Goal: Task Accomplishment & Management: Complete application form

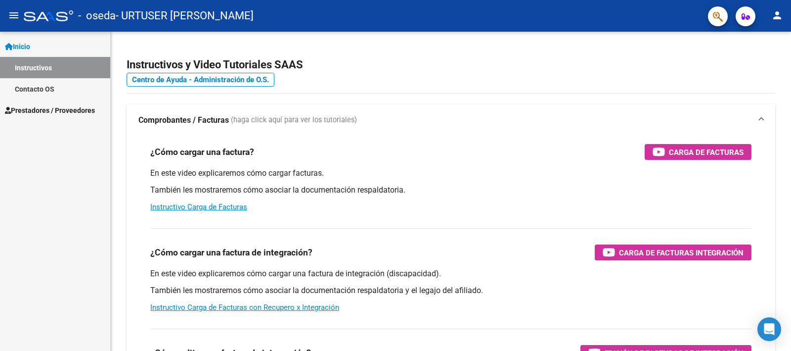
click at [53, 110] on span "Prestadores / Proveedores" at bounding box center [50, 110] width 90 height 11
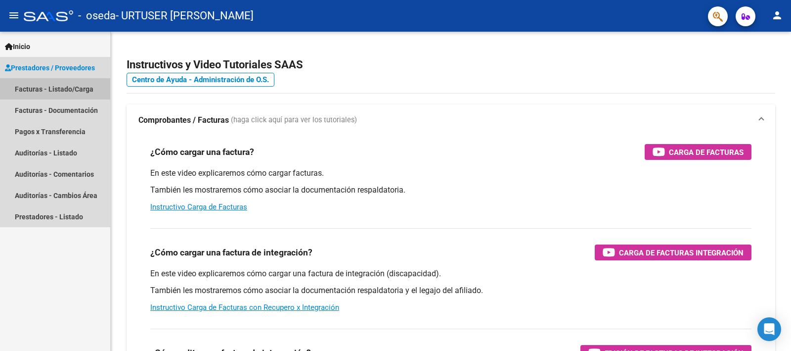
click at [67, 90] on link "Facturas - Listado/Carga" at bounding box center [55, 88] width 110 height 21
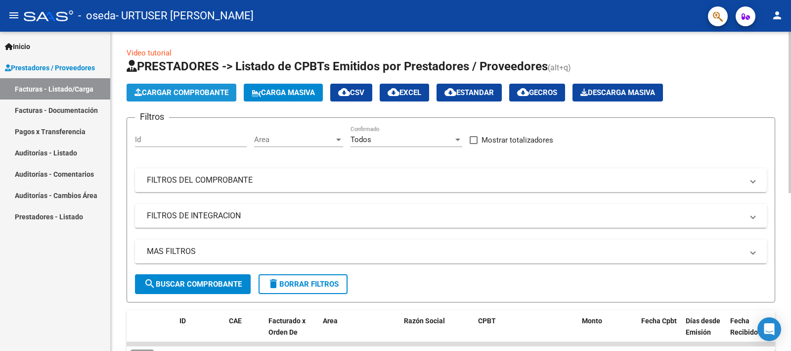
click at [229, 98] on button "Cargar Comprobante" at bounding box center [182, 93] width 110 height 18
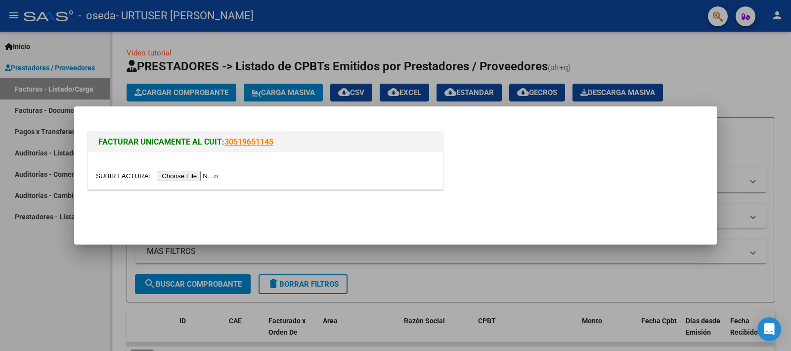
click at [206, 172] on input "file" at bounding box center [158, 176] width 125 height 10
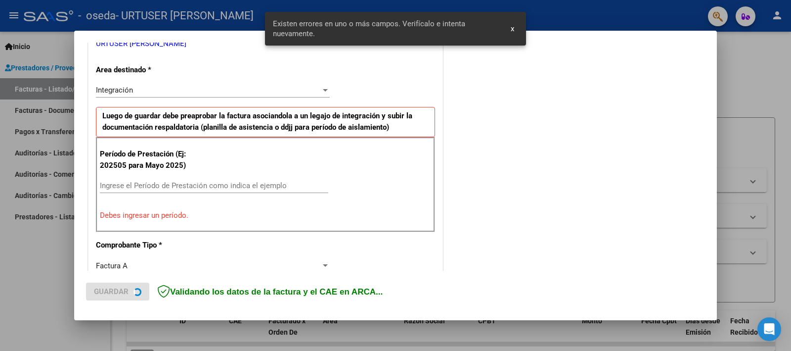
scroll to position [230, 0]
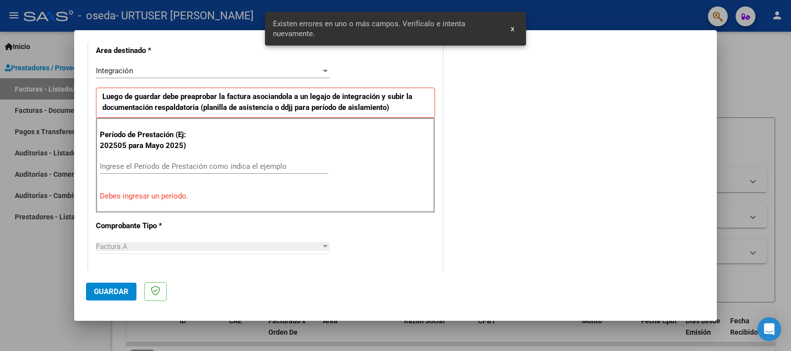
click at [200, 166] on input "Ingrese el Período de Prestación como indica el ejemplo" at bounding box center [214, 166] width 228 height 9
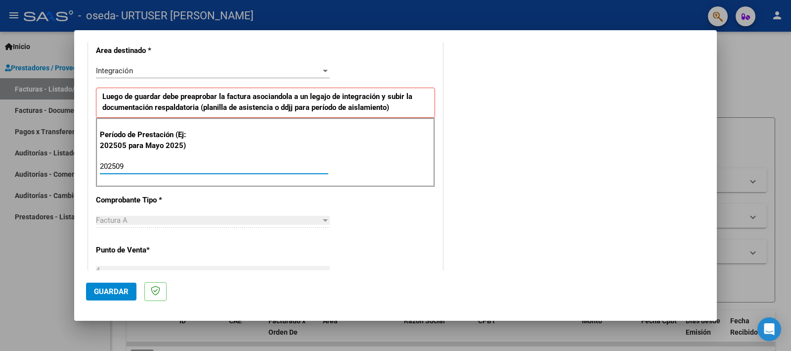
type input "202509"
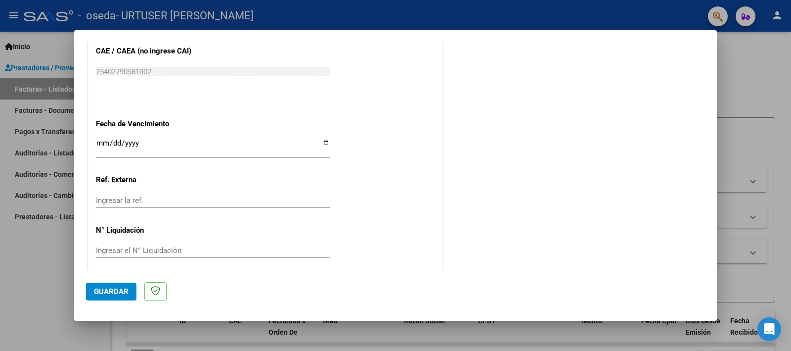
scroll to position [642, 0]
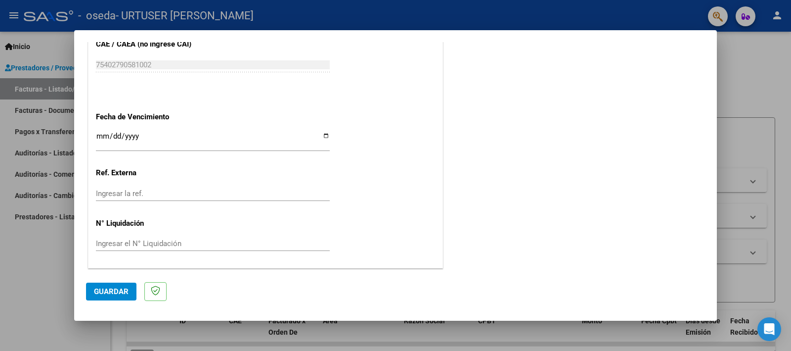
click at [119, 293] on span "Guardar" at bounding box center [111, 291] width 35 height 9
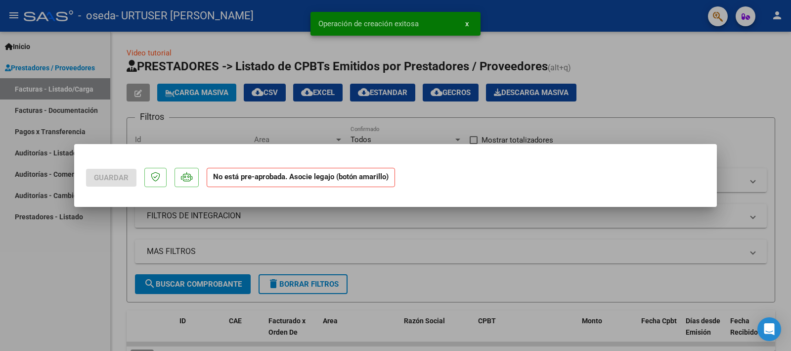
scroll to position [0, 0]
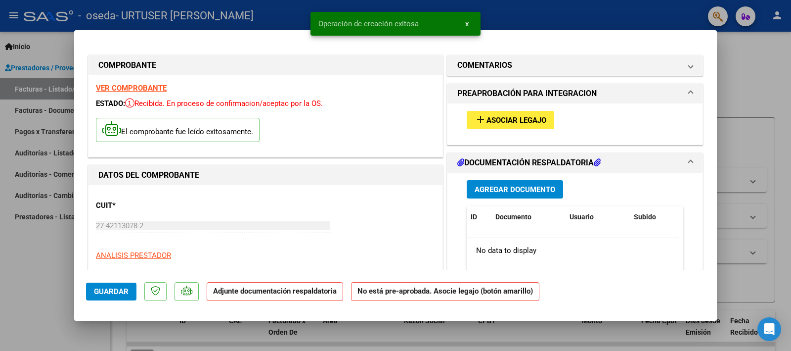
click at [514, 117] on span "Asociar Legajo" at bounding box center [517, 120] width 60 height 9
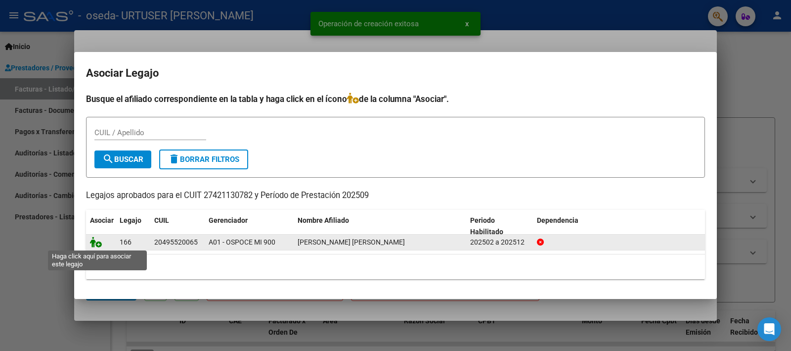
click at [101, 245] on icon at bounding box center [96, 241] width 12 height 11
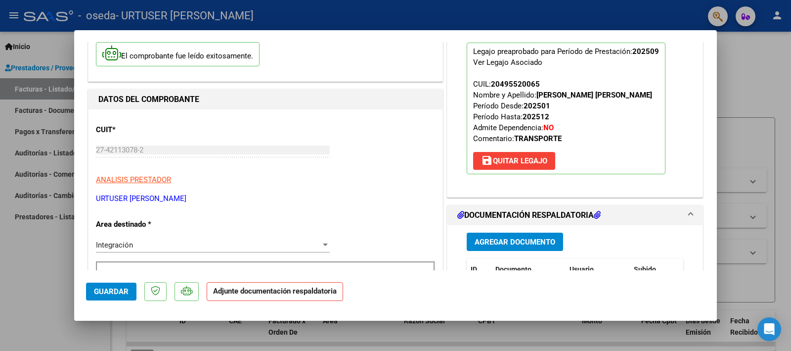
scroll to position [62, 0]
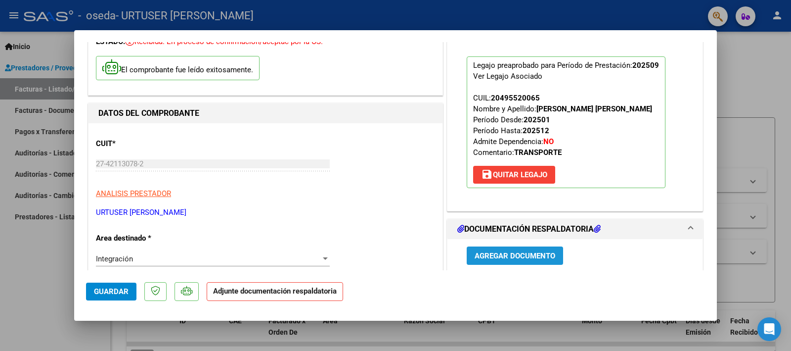
click at [521, 250] on button "Agregar Documento" at bounding box center [515, 255] width 96 height 18
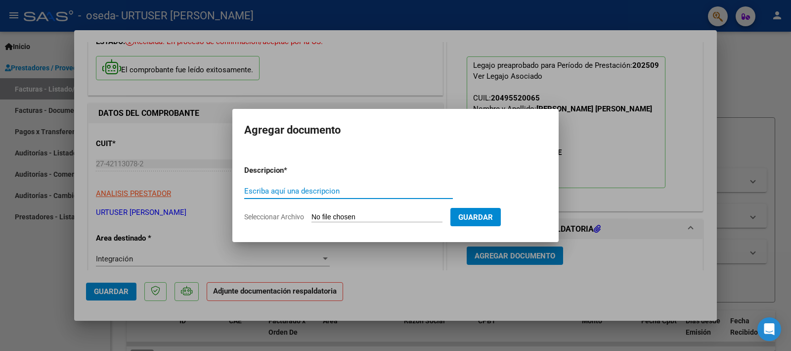
click at [290, 193] on input "Escriba aquí una descripcion" at bounding box center [348, 190] width 209 height 9
type input "Planilla de Asistencia [DATE]"
click at [329, 213] on input "Seleccionar Archivo" at bounding box center [377, 217] width 131 height 9
type input "C:\fakepath\Planilla Terapias Sept-2025 (1).pdf"
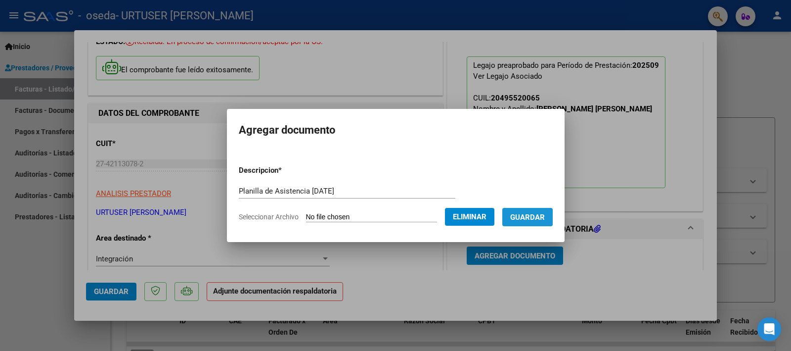
click at [535, 211] on button "Guardar" at bounding box center [527, 217] width 50 height 18
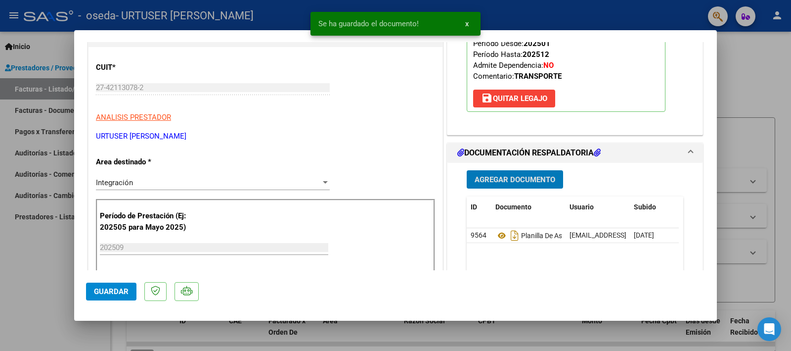
scroll to position [124, 0]
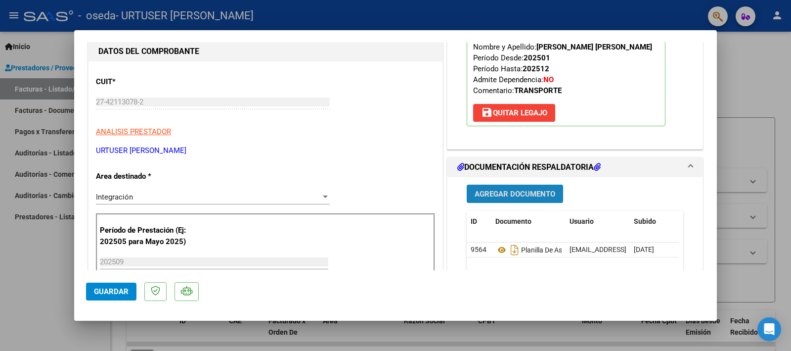
click at [511, 193] on span "Agregar Documento" at bounding box center [515, 193] width 81 height 9
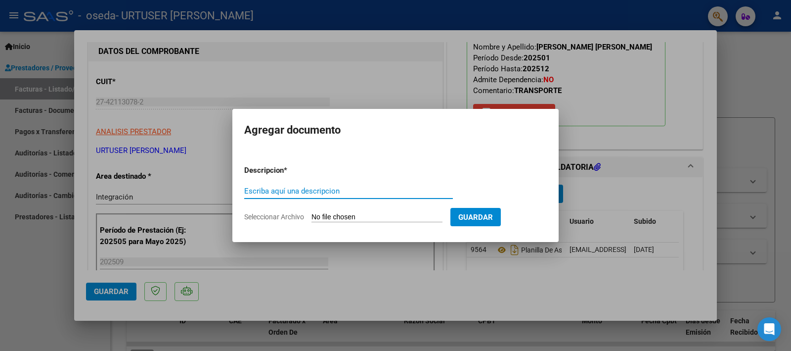
click at [285, 193] on input "Escriba aquí una descripcion" at bounding box center [348, 190] width 209 height 9
type input "Constancia Cae"
click at [351, 214] on input "Seleccionar Archivo" at bounding box center [377, 217] width 131 height 9
type input "C:\fakepath\Constatación de Comprobantes _ AFIP.pdf"
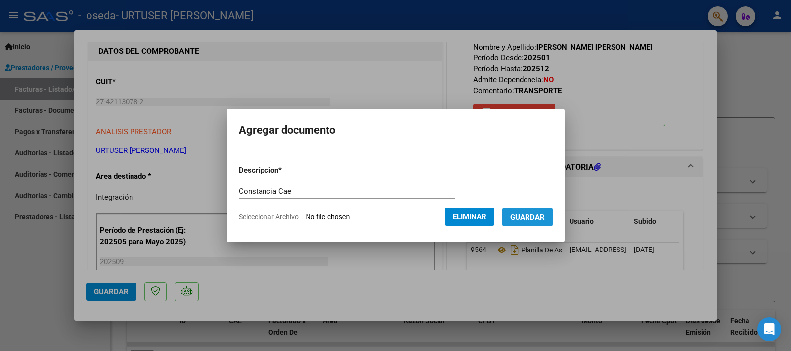
click at [542, 219] on span "Guardar" at bounding box center [527, 217] width 35 height 9
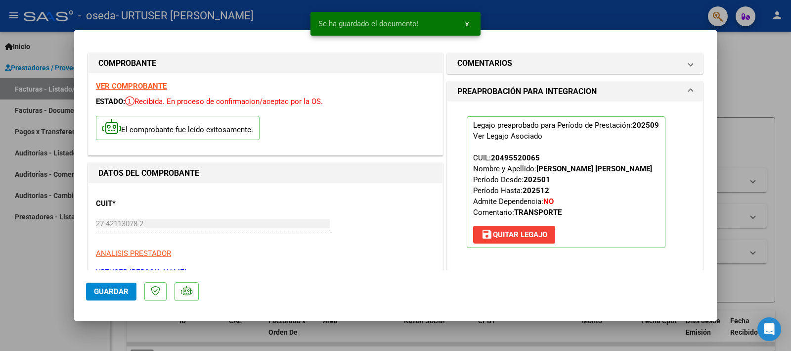
scroll to position [0, 0]
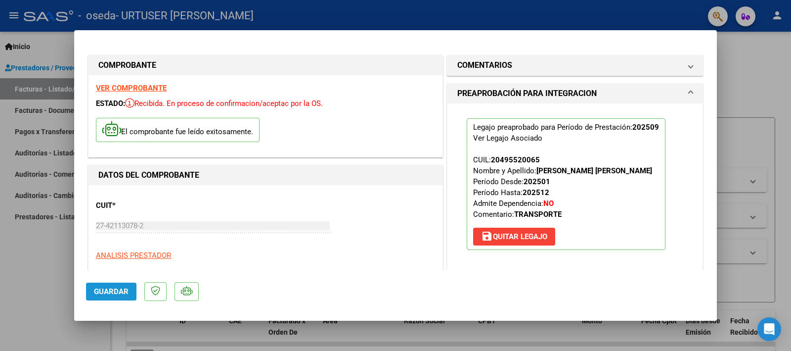
click at [123, 296] on button "Guardar" at bounding box center [111, 291] width 50 height 18
